Goal: Task Accomplishment & Management: Manage account settings

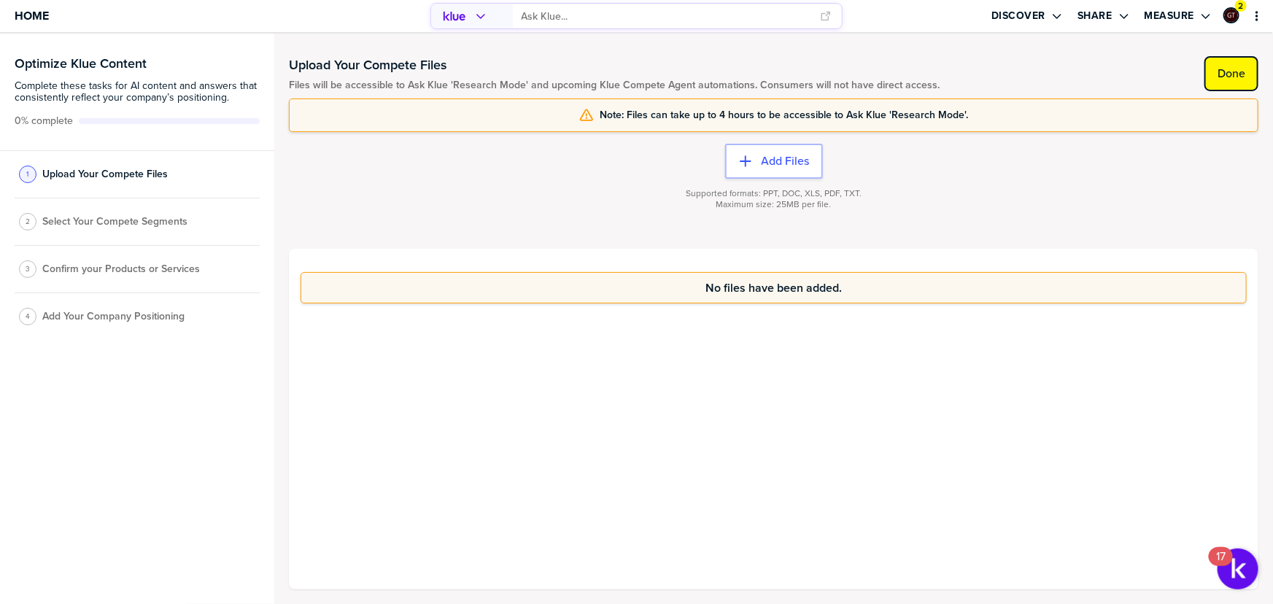
click at [1234, 69] on label "Done" at bounding box center [1232, 73] width 28 height 15
click at [1207, 67] on button "Done" at bounding box center [1232, 73] width 54 height 35
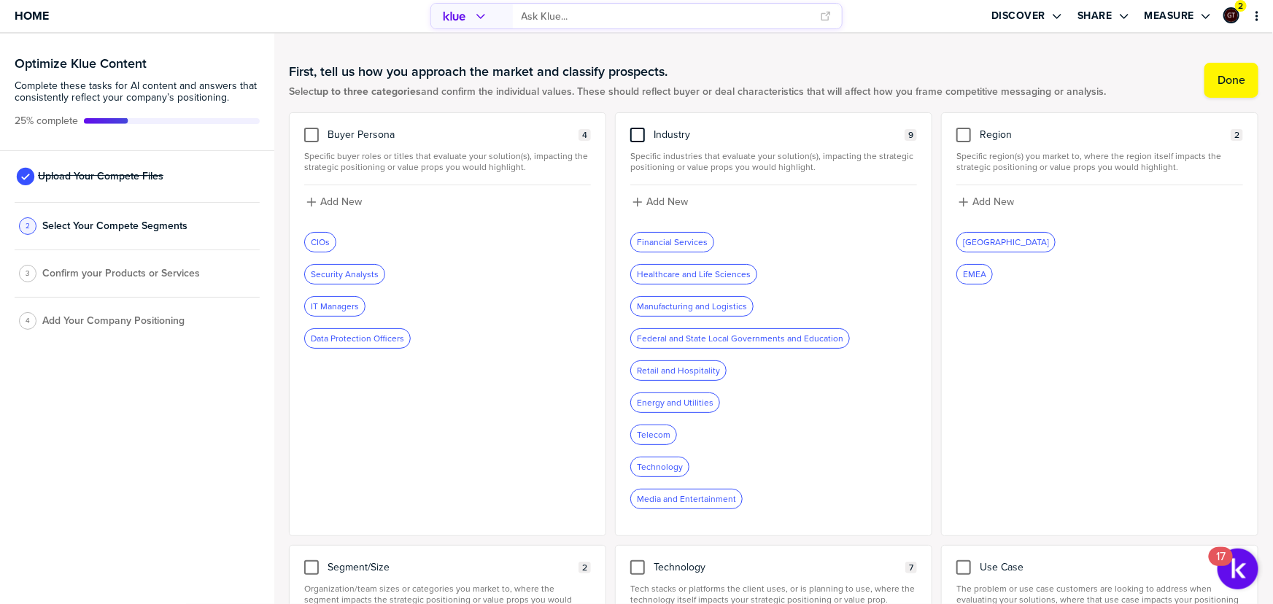
click at [637, 139] on div at bounding box center [637, 135] width 15 height 15
click at [638, 128] on input "checkbox" at bounding box center [638, 128] width 0 height 0
click at [308, 131] on div at bounding box center [311, 135] width 15 height 15
click at [312, 128] on input "checkbox" at bounding box center [312, 128] width 0 height 0
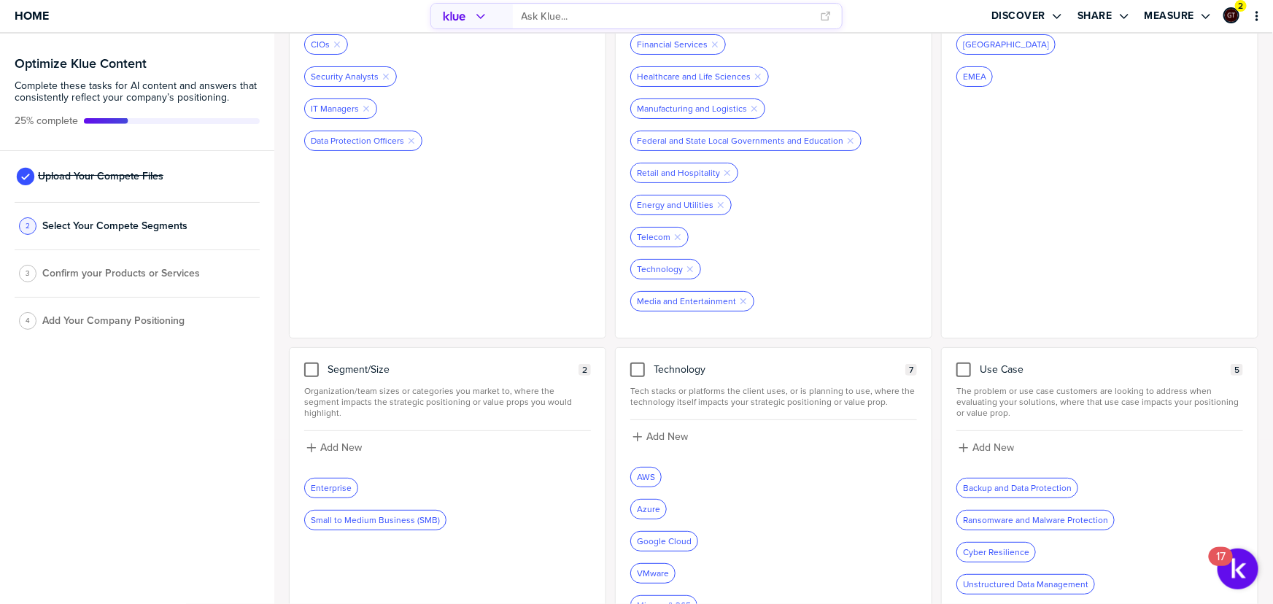
scroll to position [198, 0]
click at [635, 364] on div at bounding box center [637, 369] width 15 height 15
click at [638, 362] on input "checkbox" at bounding box center [638, 362] width 0 height 0
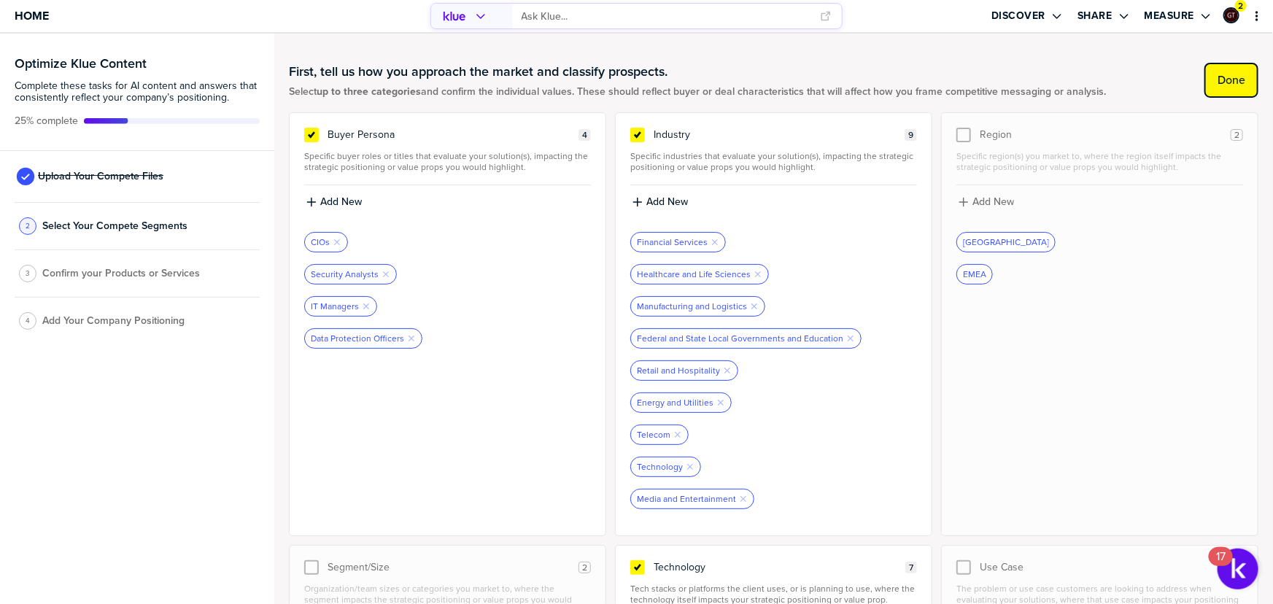
click at [1226, 77] on label "Done" at bounding box center [1232, 80] width 28 height 15
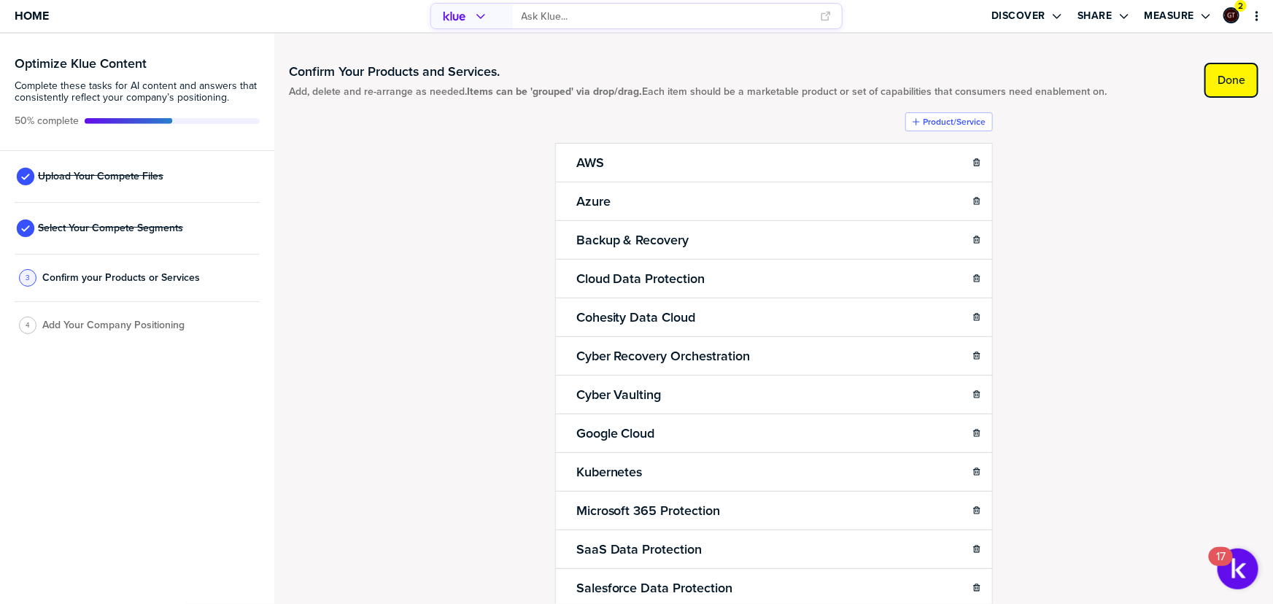
click at [1230, 80] on label "Done" at bounding box center [1232, 80] width 28 height 15
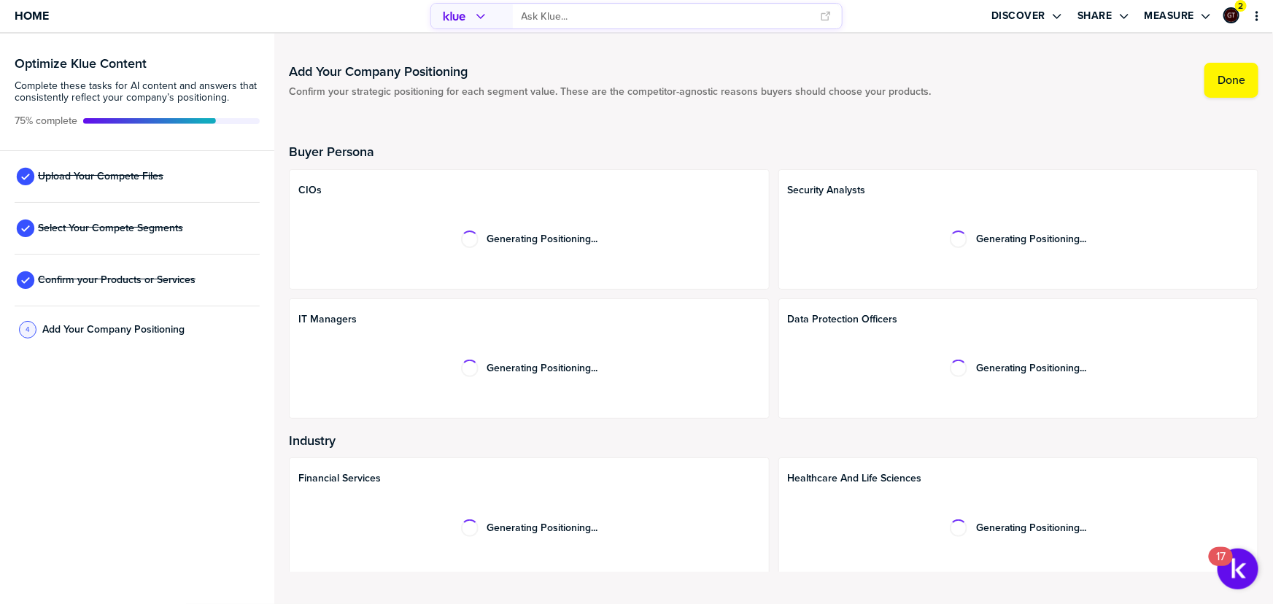
click at [158, 489] on div "Optimize Klue Content Complete these tasks for AI content and answers that cons…" at bounding box center [137, 319] width 274 height 571
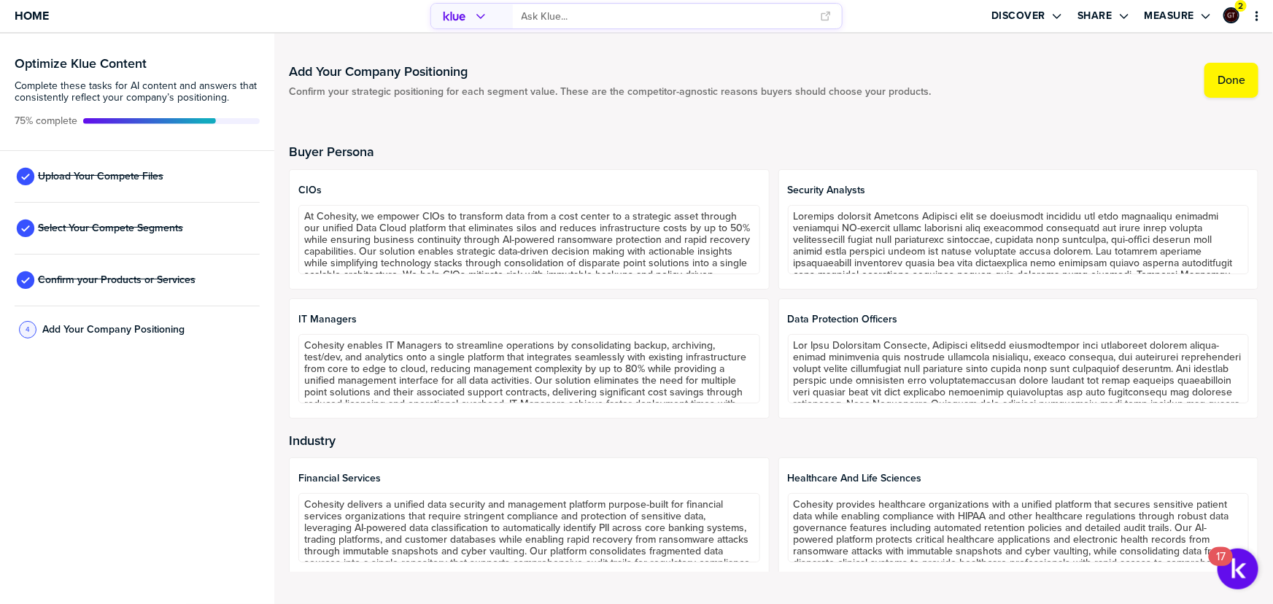
click at [1108, 93] on div "Add Your Company Positioning Confirm your strategic positioning for each segmen…" at bounding box center [774, 80] width 970 height 35
click at [1241, 76] on label "Done" at bounding box center [1232, 80] width 28 height 15
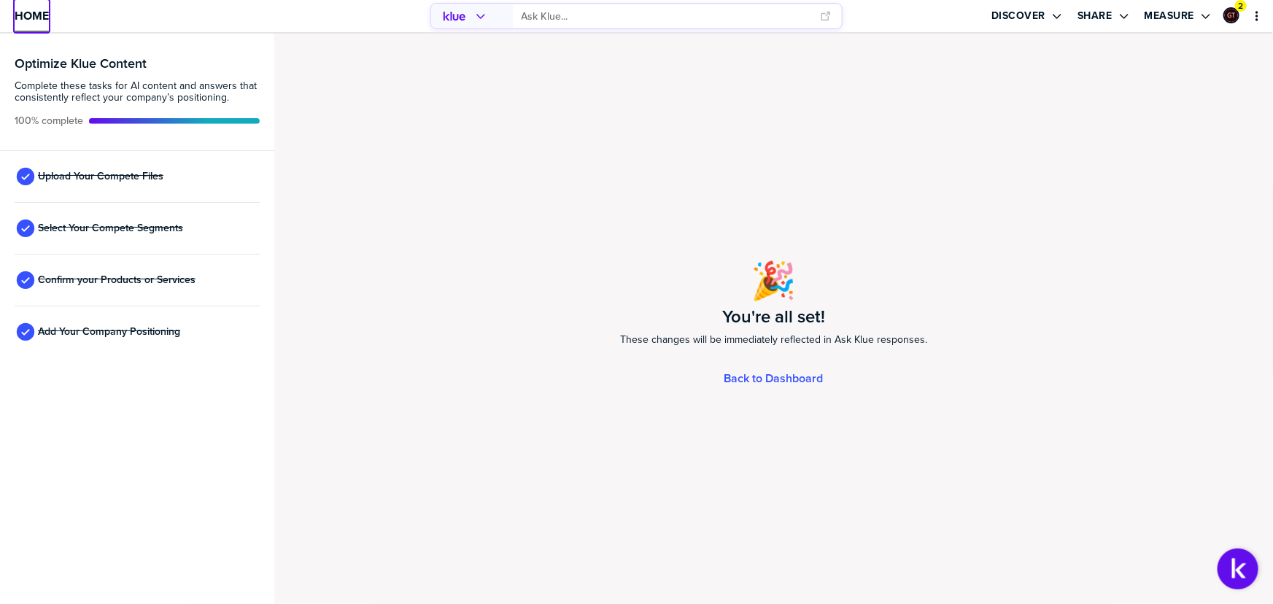
click at [40, 21] on span "Home" at bounding box center [32, 15] width 34 height 12
